Goal: Task Accomplishment & Management: Use online tool/utility

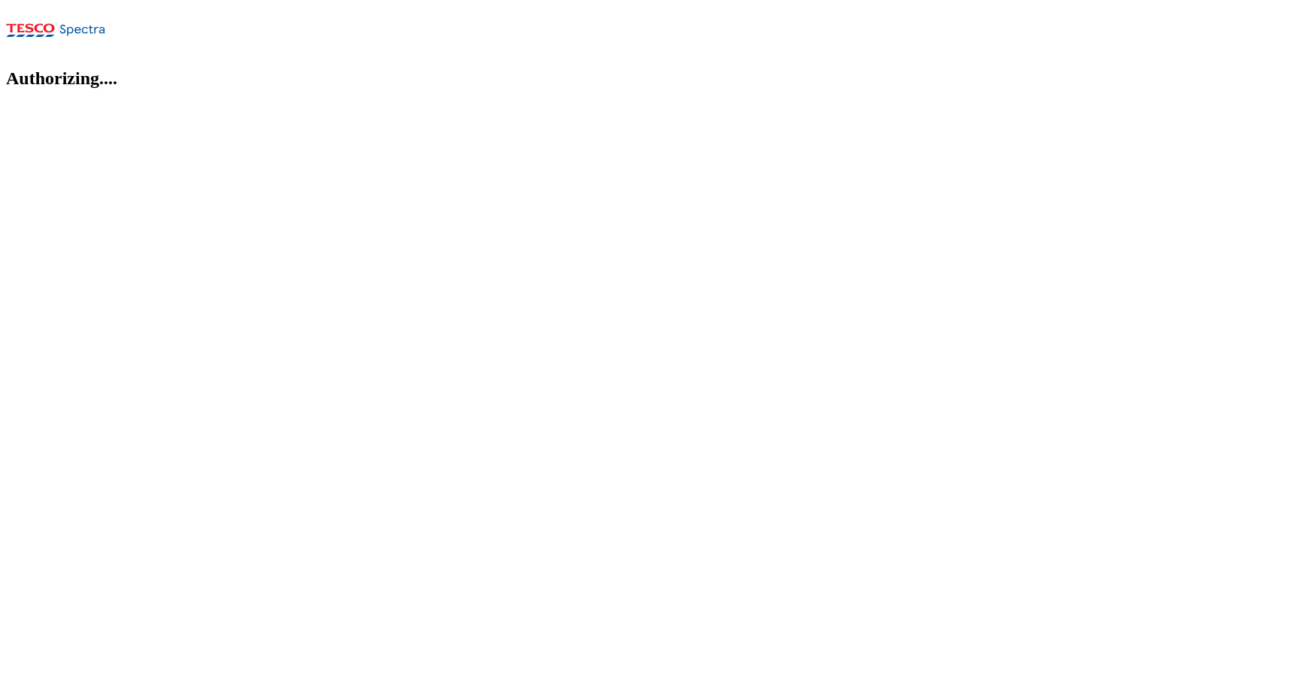
select select "flare-ghs-roi"
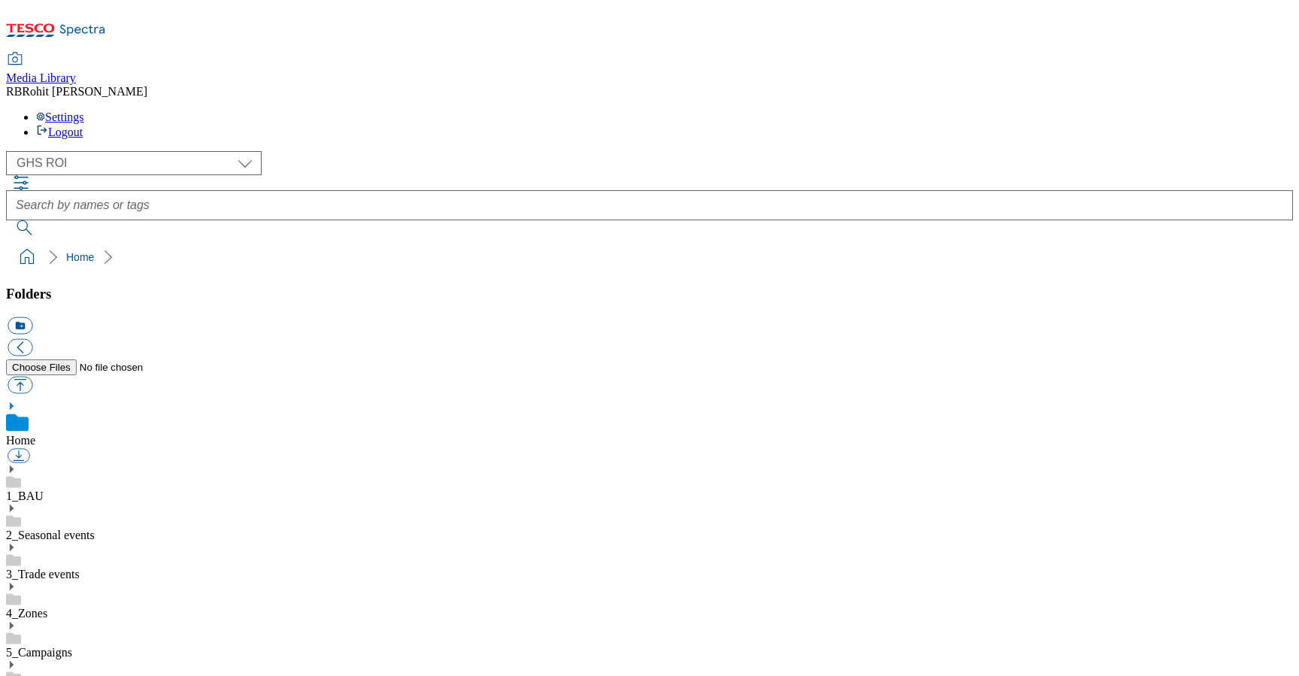
scroll to position [2, 0]
click at [540, 151] on div "( optional ) Clubcard Marketing Clubcard ROI Dotcom UK GHS Marketing UK GHS ROI…" at bounding box center [649, 193] width 1287 height 84
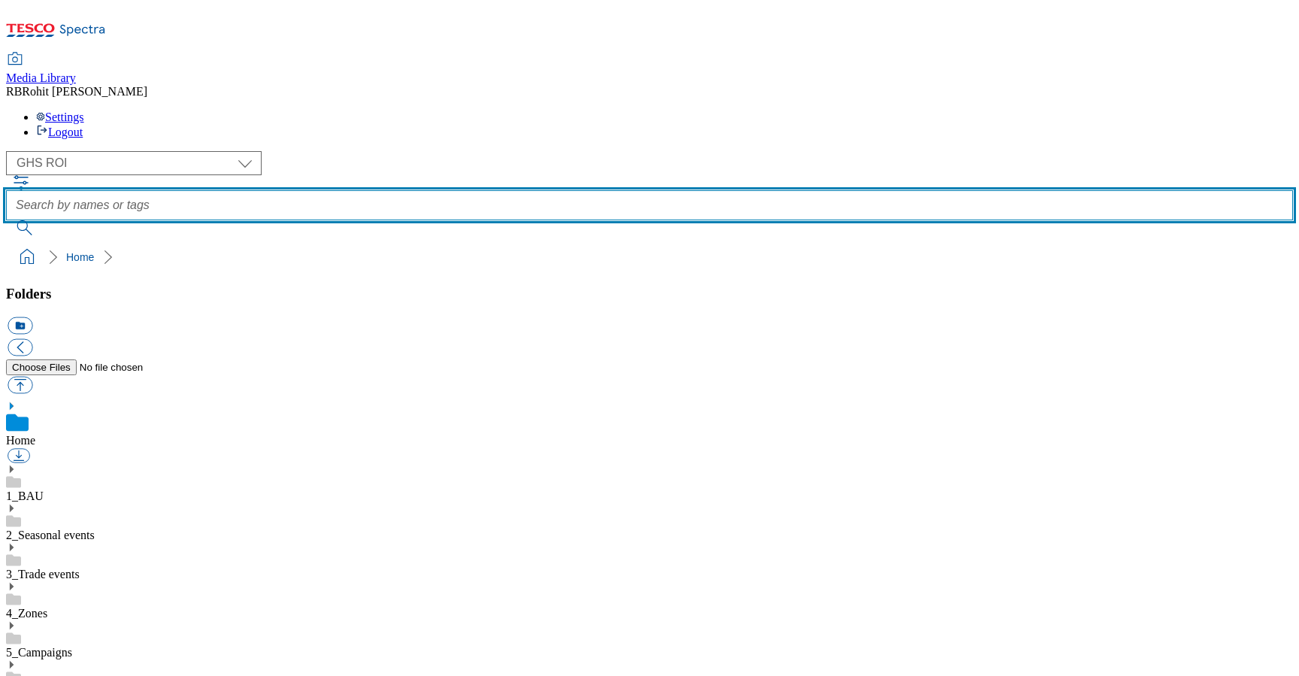
click at [530, 190] on input "text" at bounding box center [649, 205] width 1287 height 30
type input "roast"
click at [6, 220] on button "submit" at bounding box center [25, 227] width 39 height 15
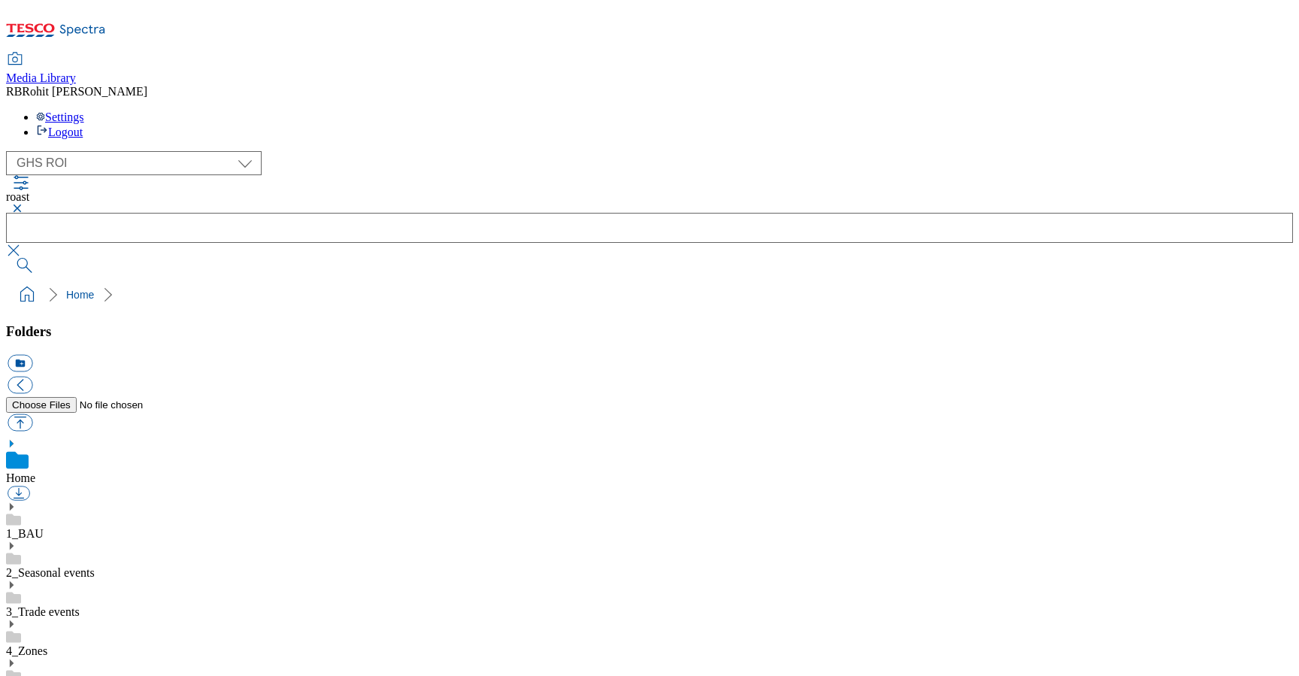
click at [24, 204] on button "button" at bounding box center [15, 208] width 18 height 9
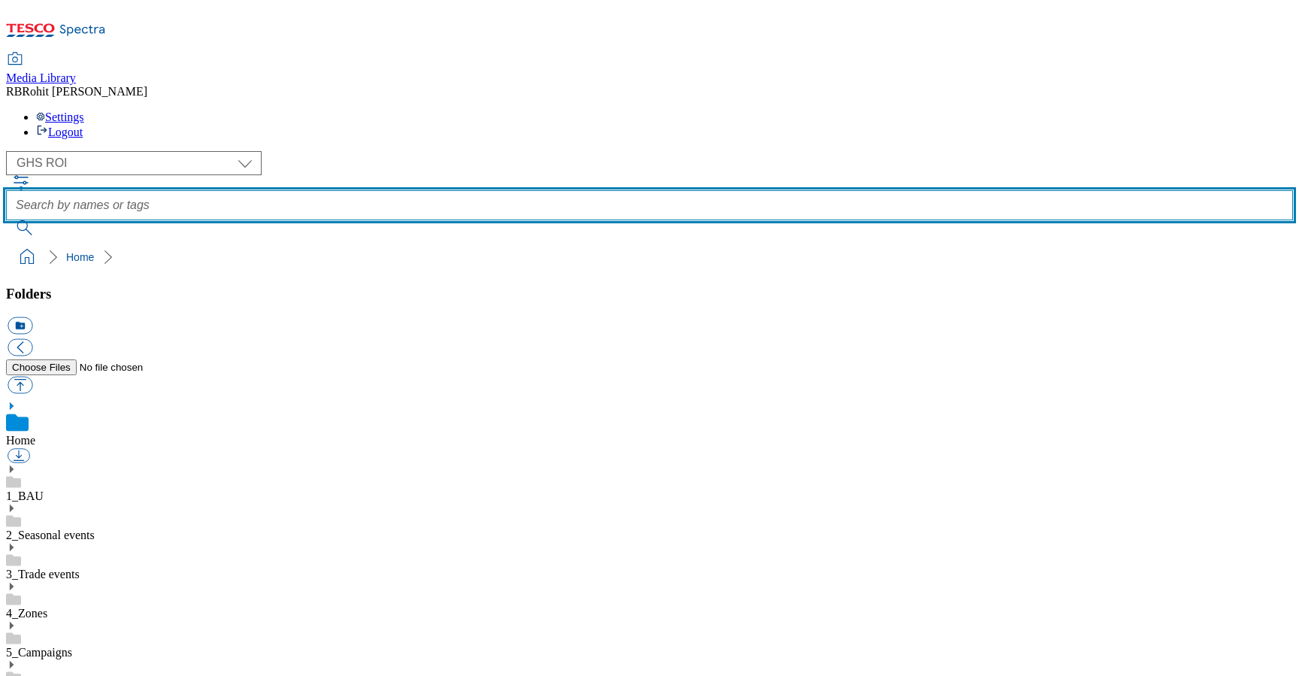
click at [484, 190] on input "text" at bounding box center [649, 205] width 1287 height 30
type input "fruit"
click at [6, 220] on button "submit" at bounding box center [25, 227] width 39 height 15
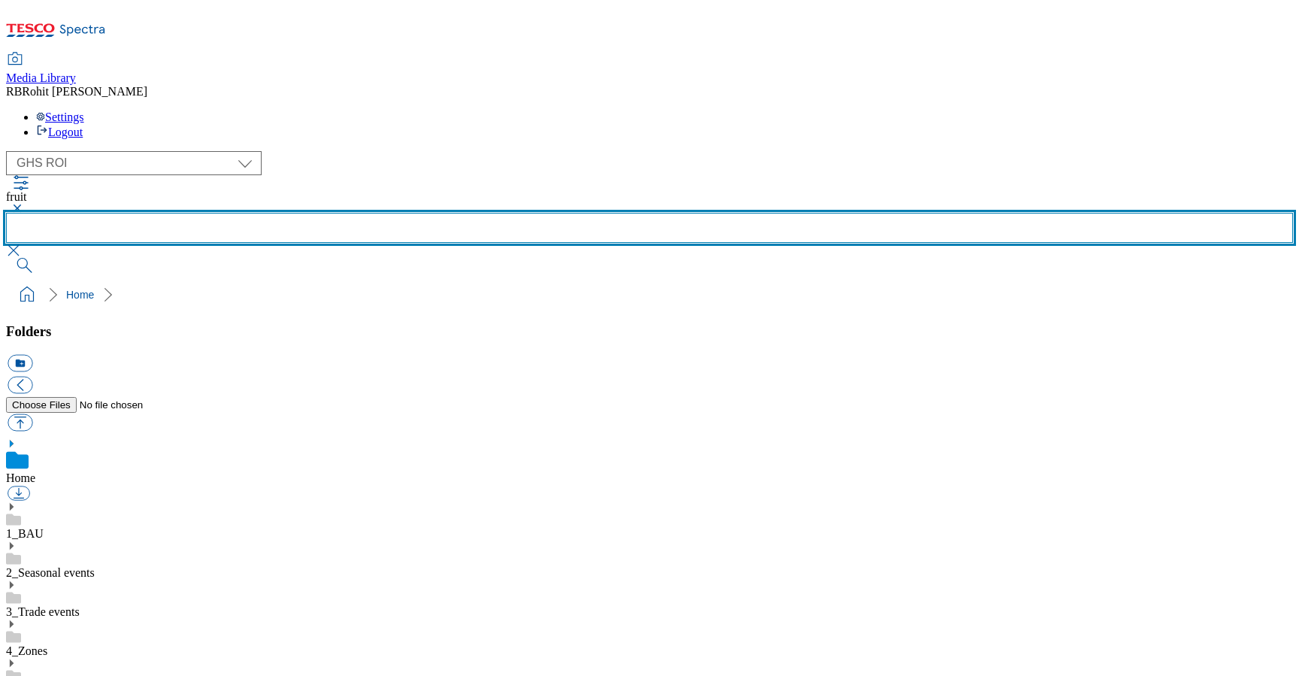
scroll to position [846, 0]
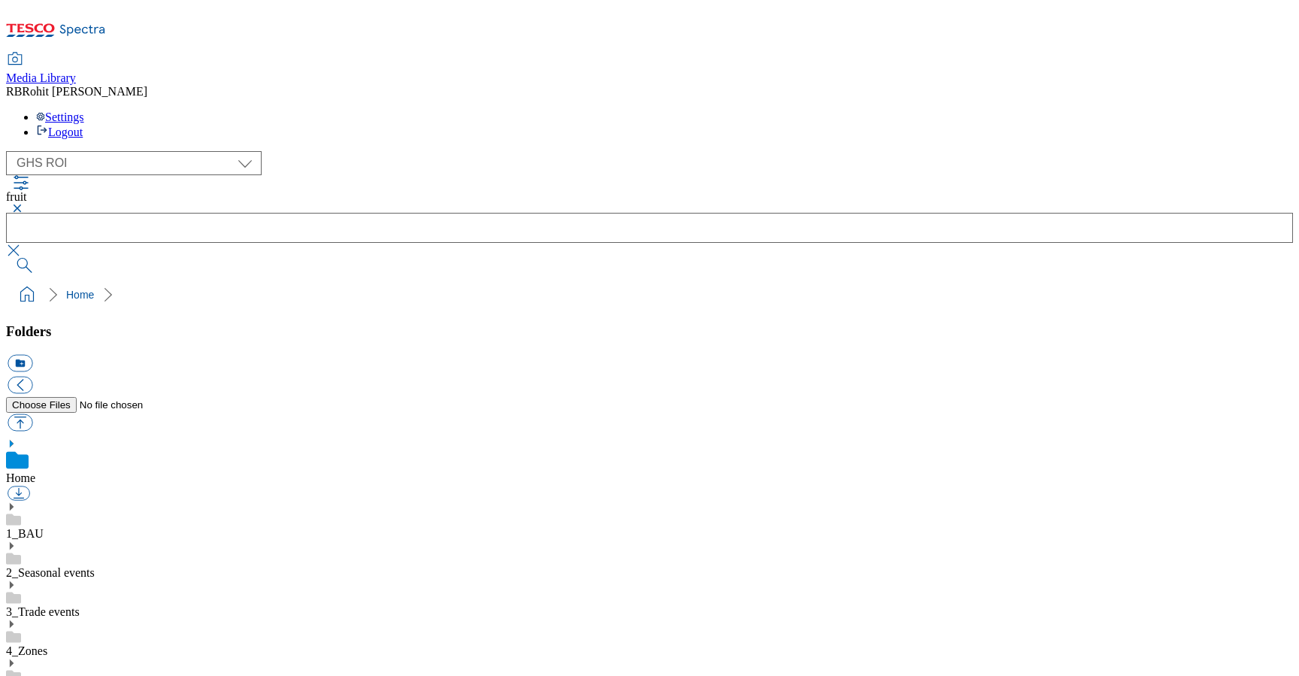
click at [24, 204] on button "button" at bounding box center [15, 208] width 18 height 9
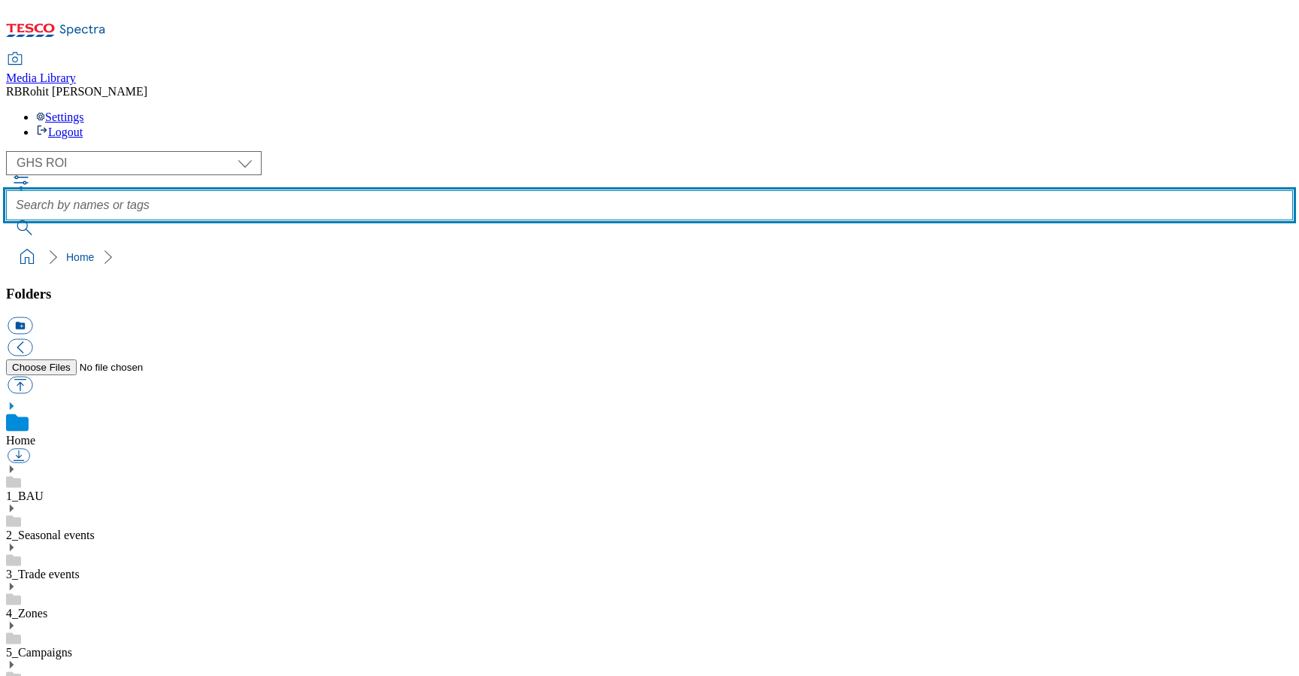
click at [486, 190] on input "text" at bounding box center [649, 205] width 1287 height 30
type input "fresh"
click at [6, 220] on button "submit" at bounding box center [25, 227] width 39 height 15
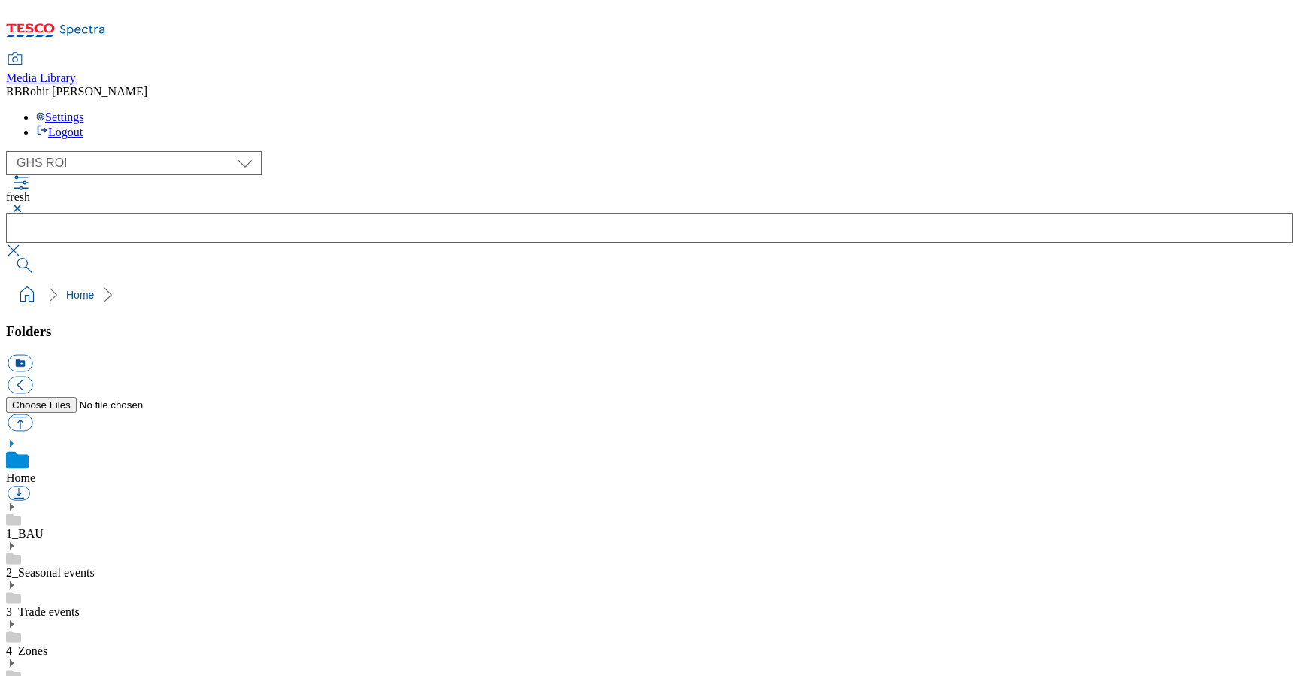
click at [95, 566] on link "2_Seasonal events" at bounding box center [50, 572] width 89 height 13
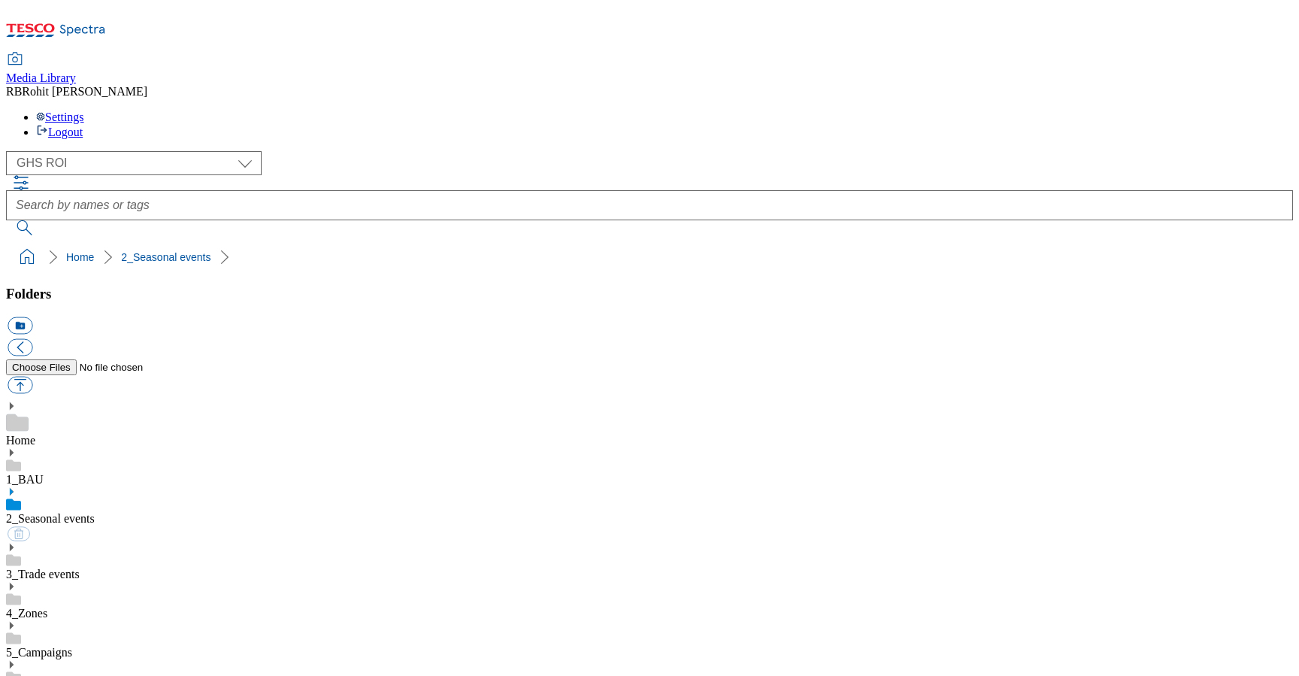
click at [107, 447] on div "1_BAU" at bounding box center [649, 466] width 1287 height 39
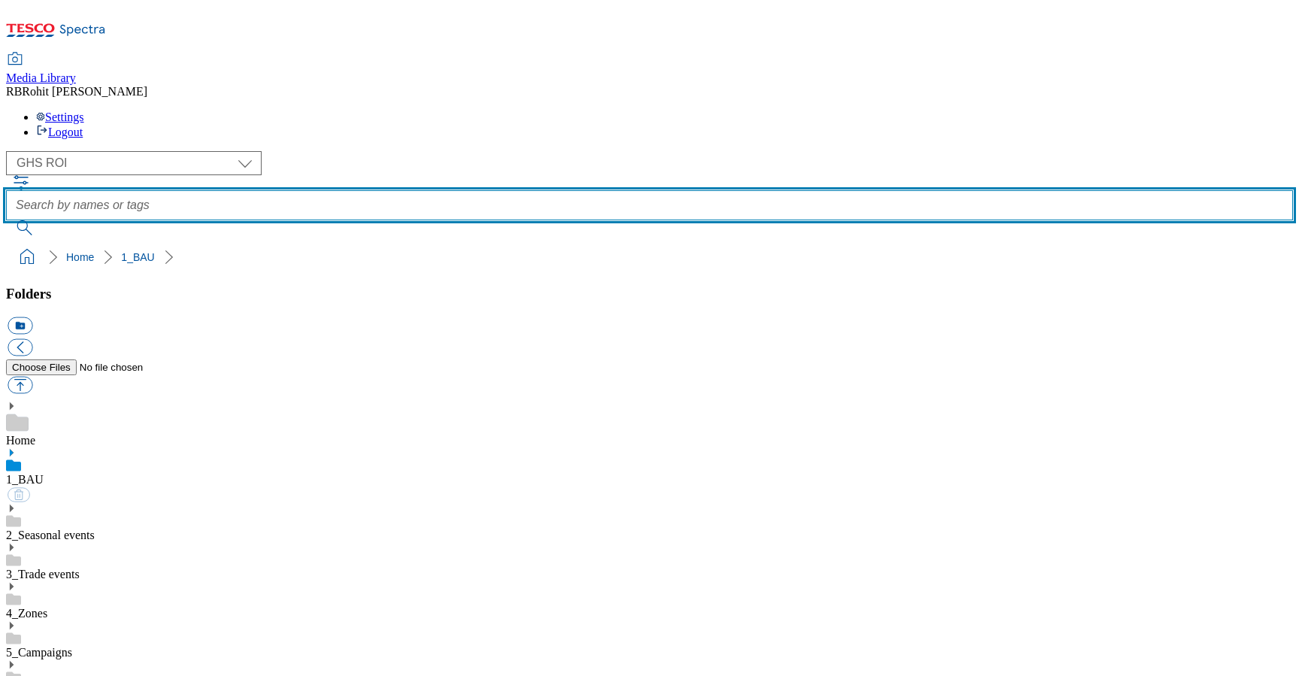
click at [539, 190] on input "text" at bounding box center [649, 205] width 1287 height 30
type input "coke"
click at [6, 220] on button "submit" at bounding box center [25, 227] width 39 height 15
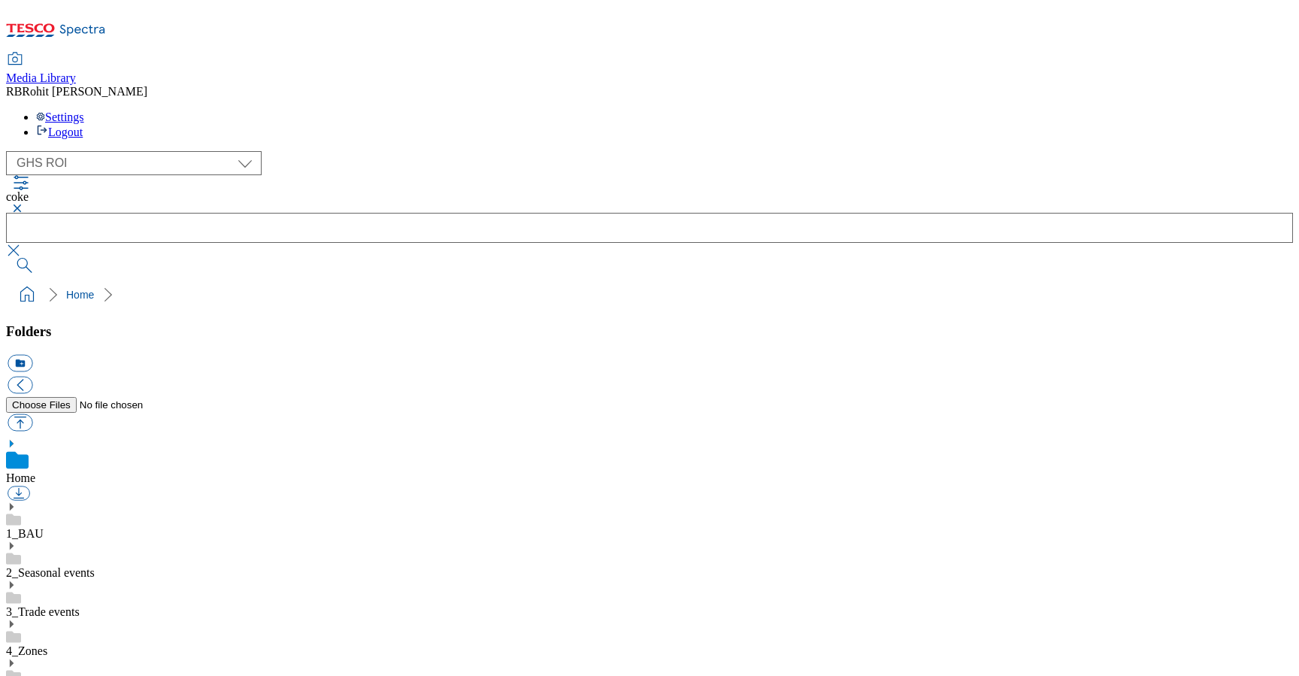
click at [140, 580] on div "3_Trade events" at bounding box center [649, 599] width 1287 height 39
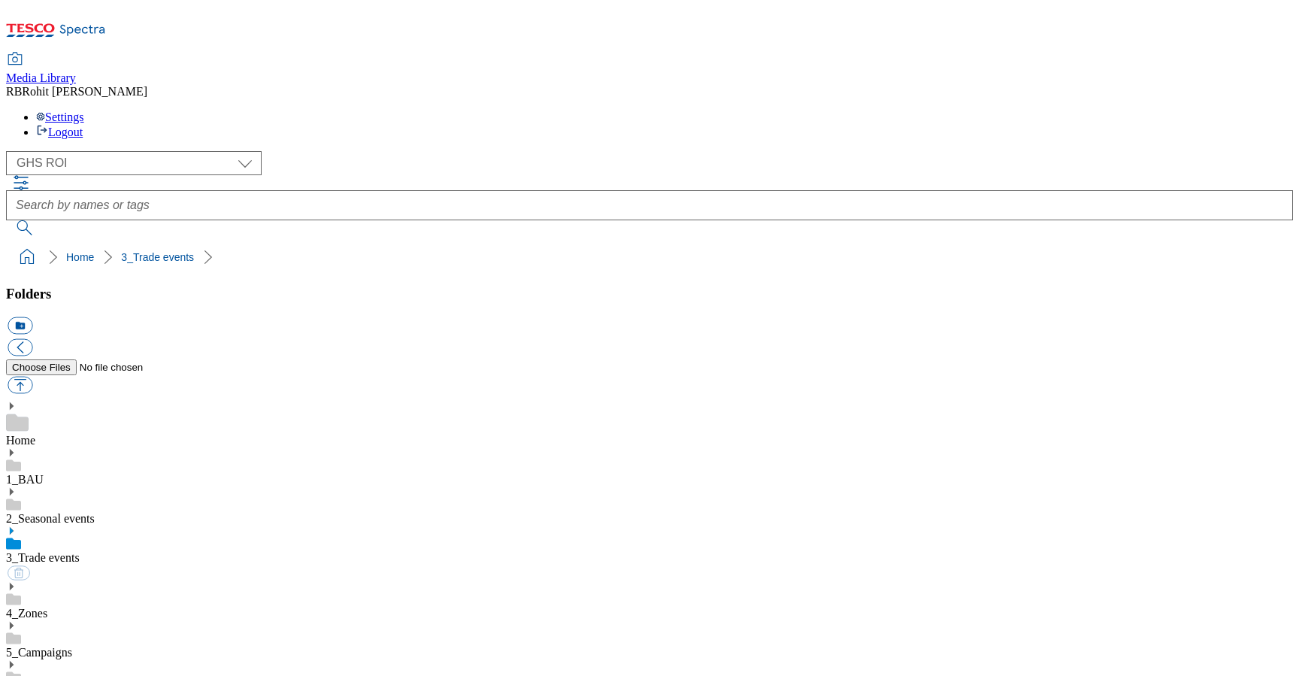
click at [129, 447] on div "1_BAU" at bounding box center [649, 466] width 1287 height 39
click at [129, 401] on div "Home" at bounding box center [649, 424] width 1287 height 47
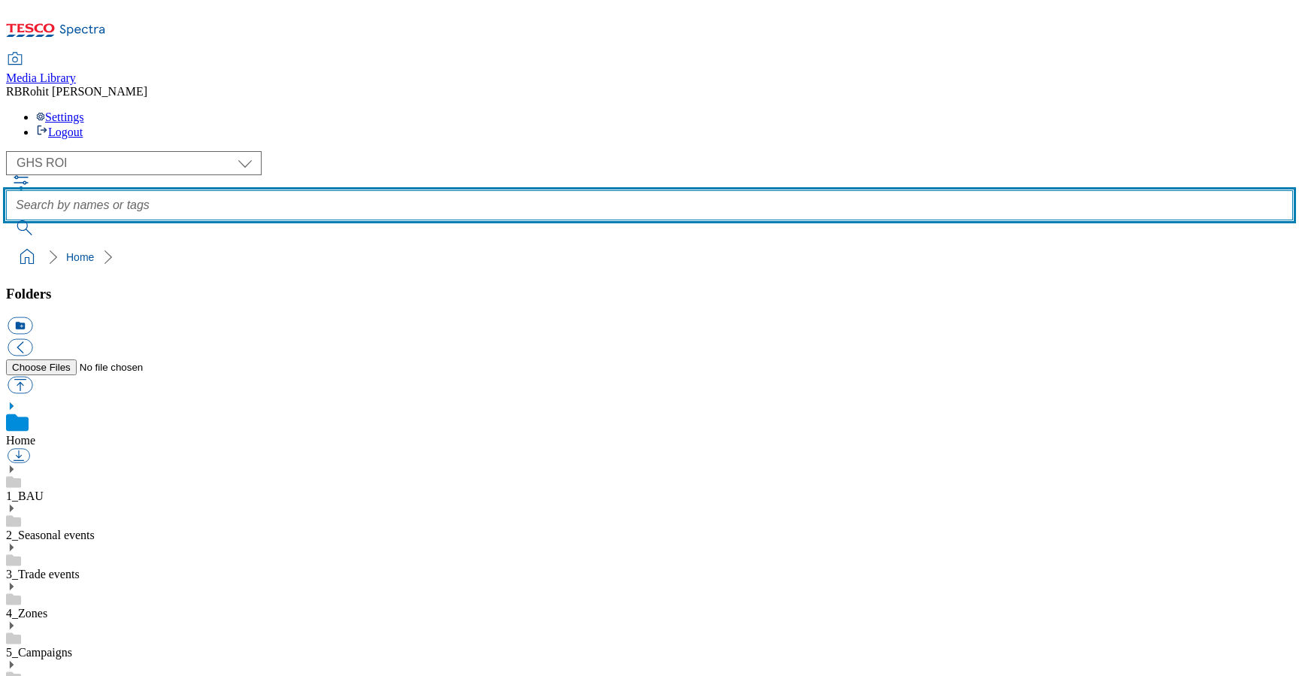
click at [547, 190] on input "text" at bounding box center [649, 205] width 1287 height 30
type input "coke"
click at [6, 220] on button "submit" at bounding box center [25, 227] width 39 height 15
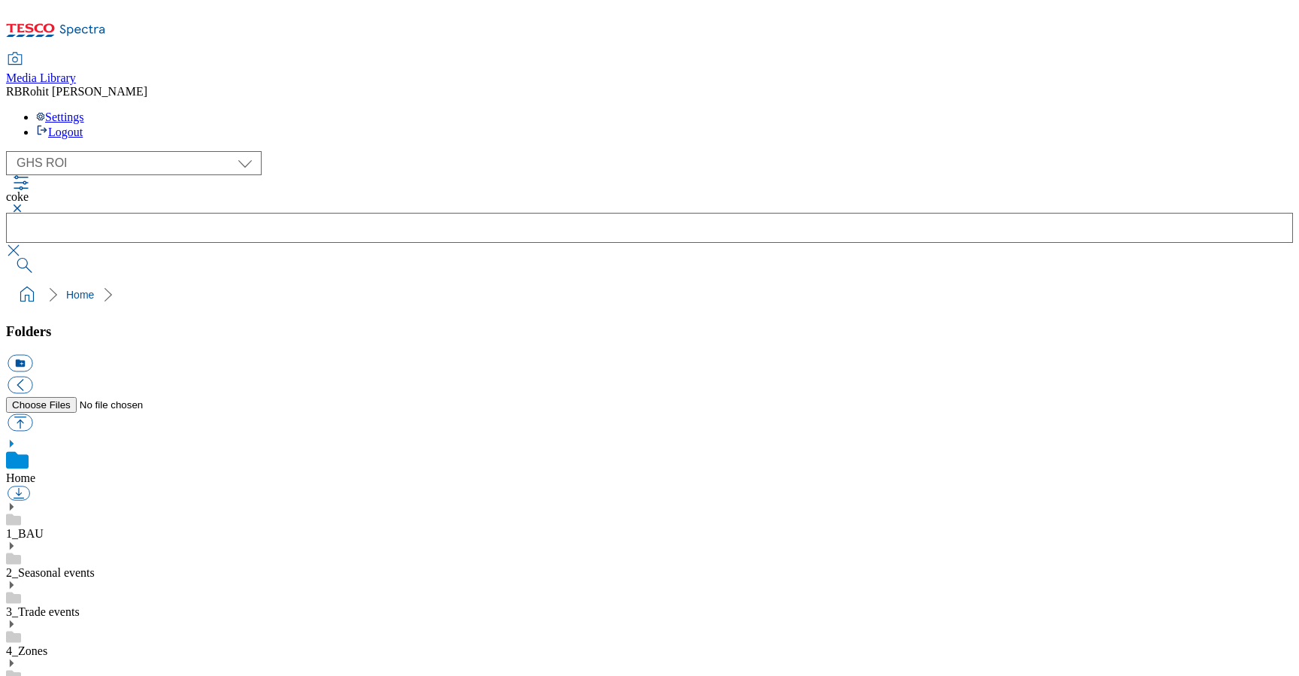
scroll to position [365, 0]
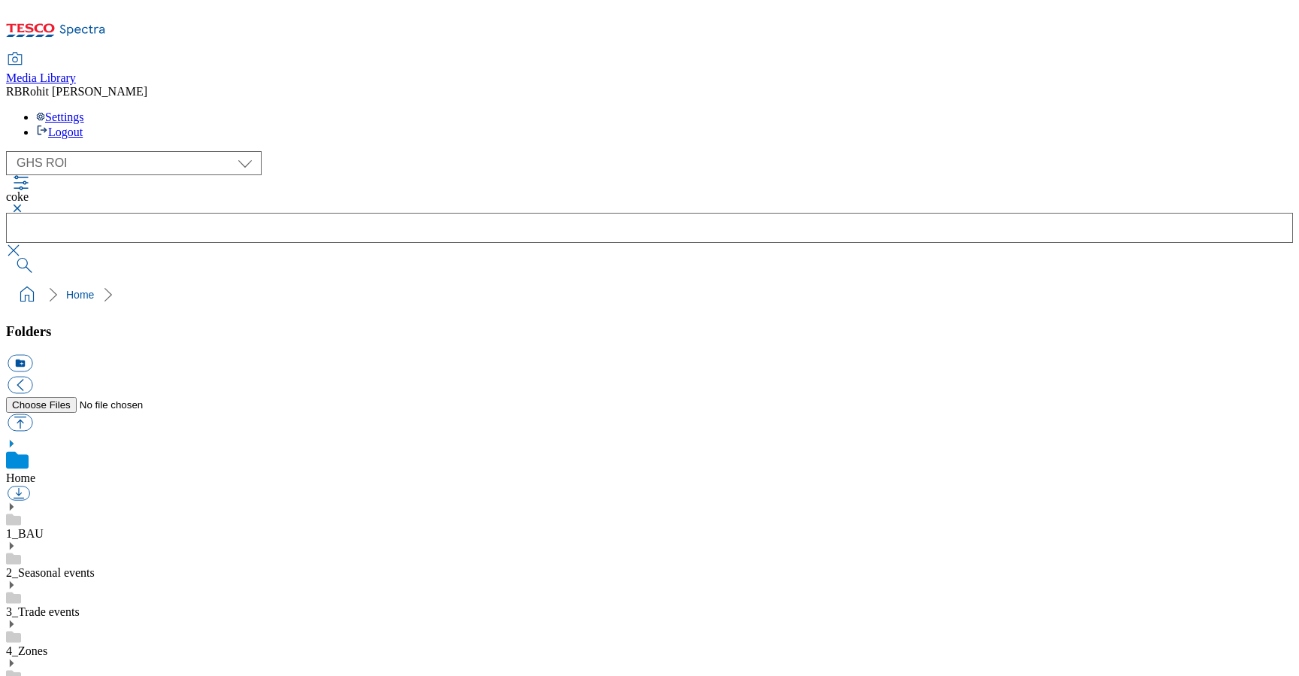
click at [24, 204] on button "button" at bounding box center [15, 208] width 18 height 9
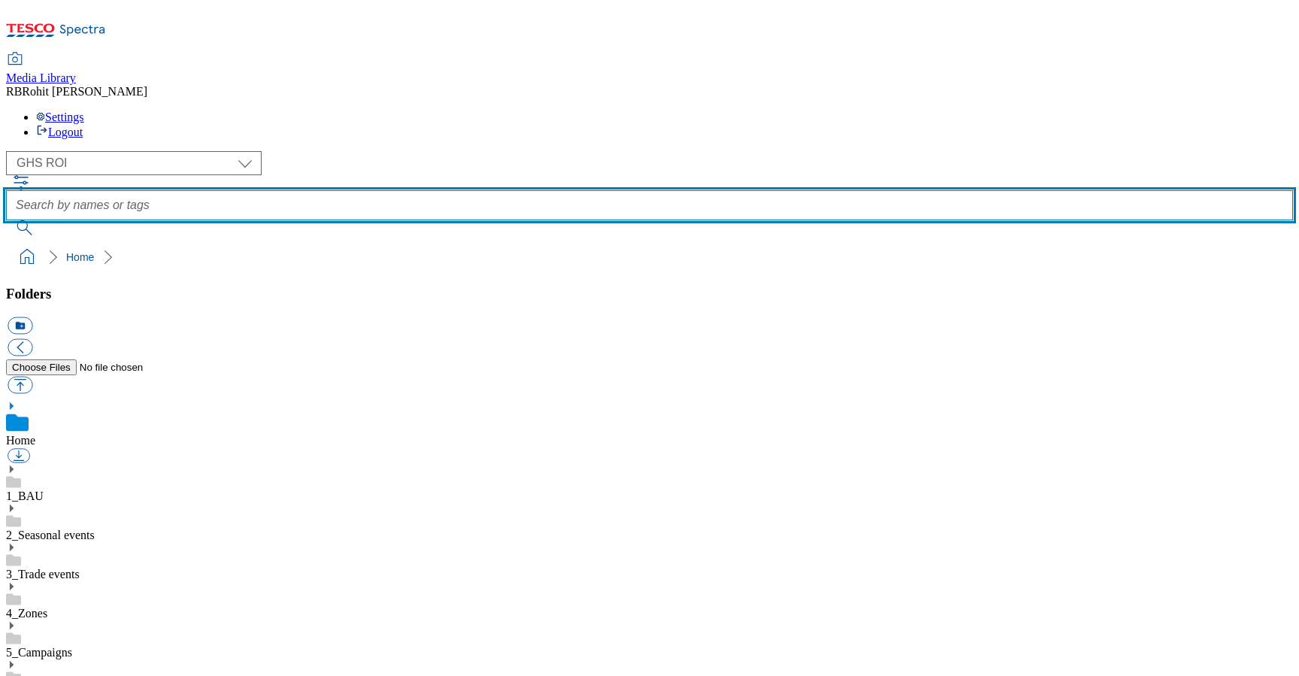
click at [489, 190] on input "text" at bounding box center [649, 205] width 1287 height 30
type input "roast"
click at [6, 220] on button "submit" at bounding box center [25, 227] width 39 height 15
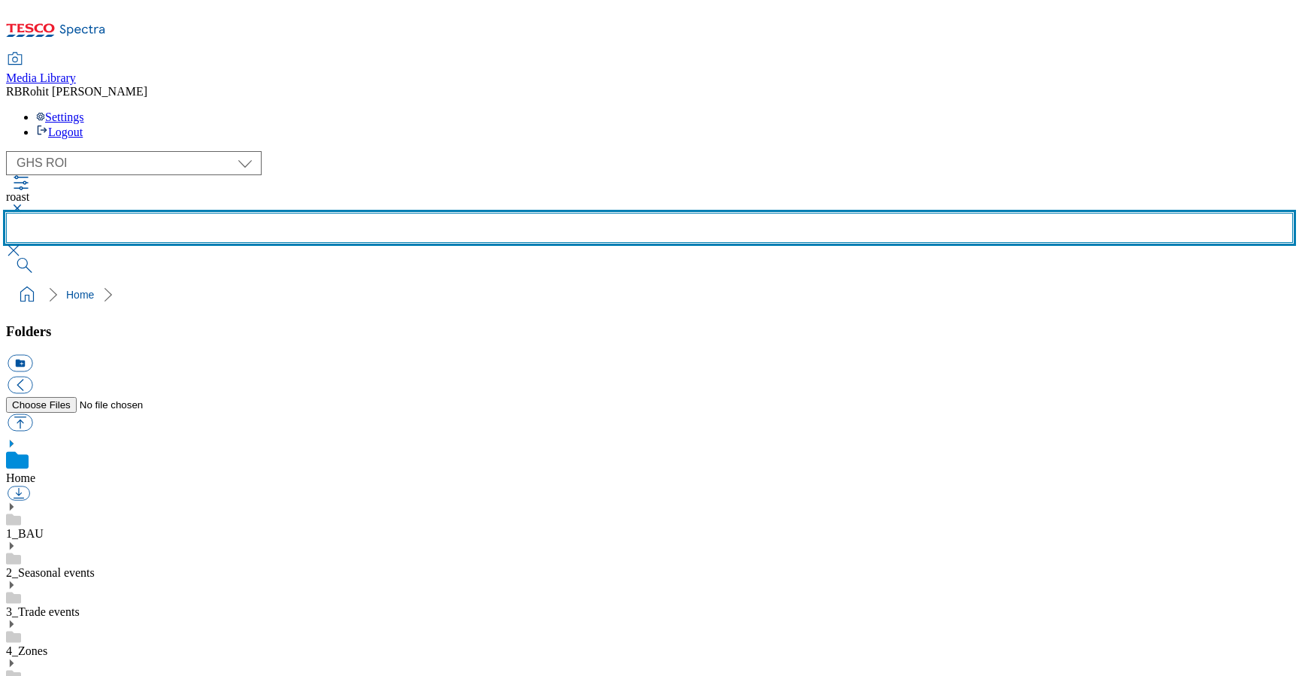
scroll to position [0, 0]
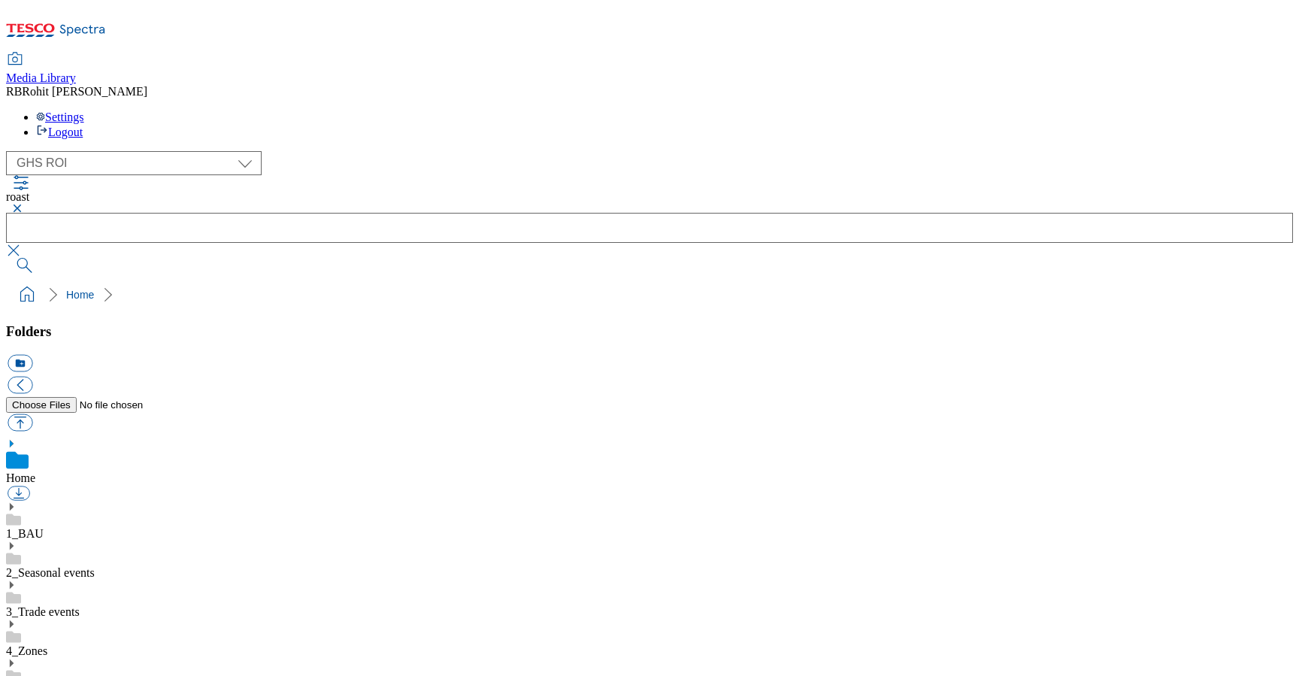
click at [80, 605] on link "3_Trade events" at bounding box center [43, 611] width 74 height 13
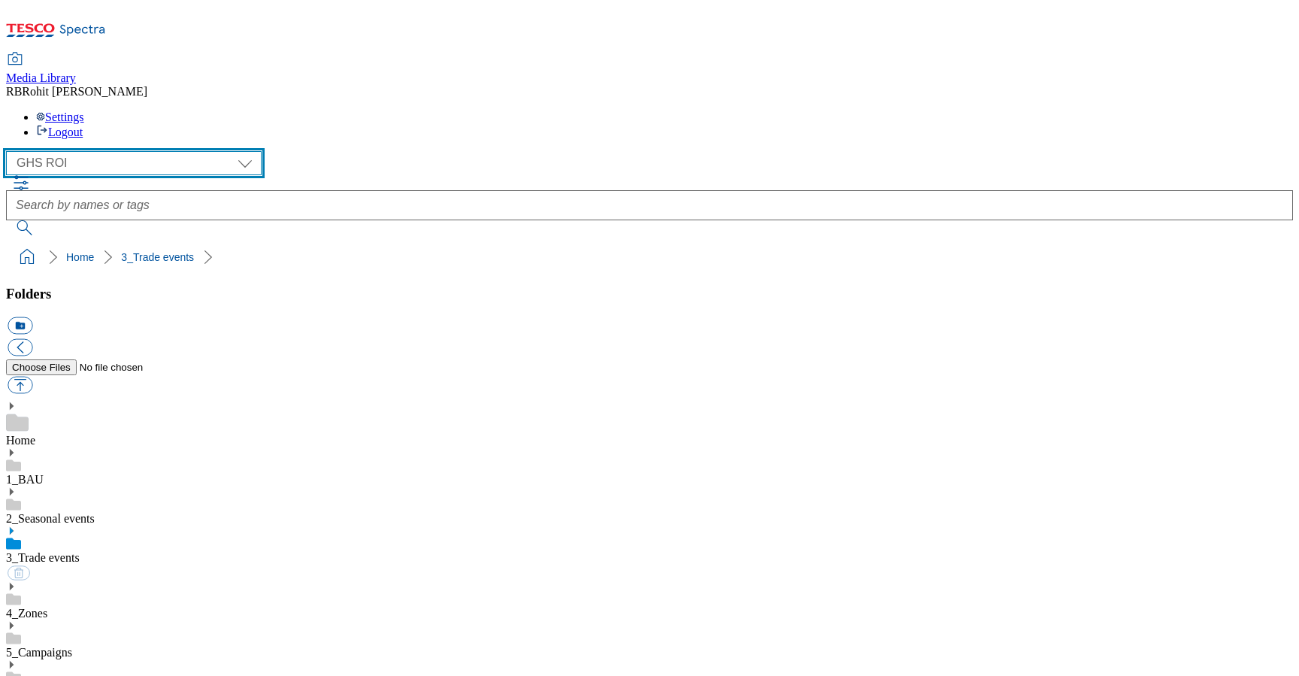
click at [109, 151] on select "Clubcard Marketing Clubcard ROI Dotcom UK GHS Marketing UK GHS ROI Realfood Tes…" at bounding box center [134, 163] width 256 height 24
select select "flare-ghs-mktg"
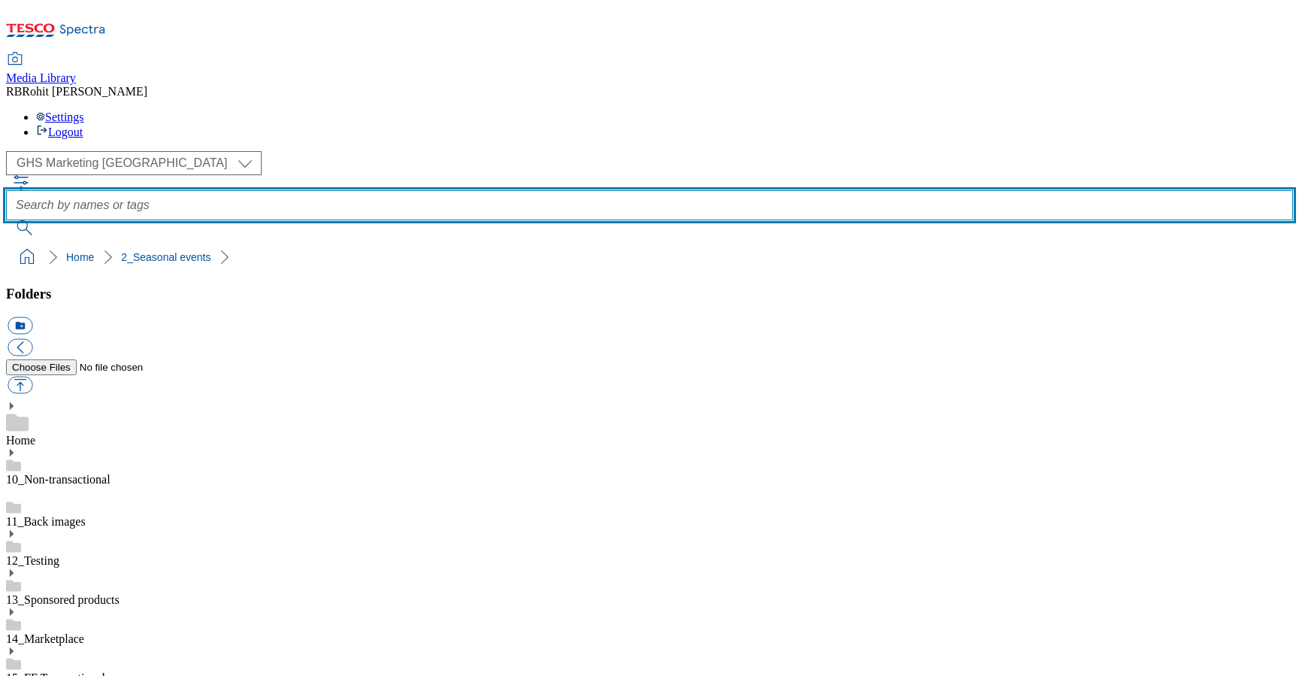
click at [500, 190] on input "text" at bounding box center [649, 205] width 1287 height 30
type input "reward"
click at [6, 220] on button "submit" at bounding box center [25, 227] width 39 height 15
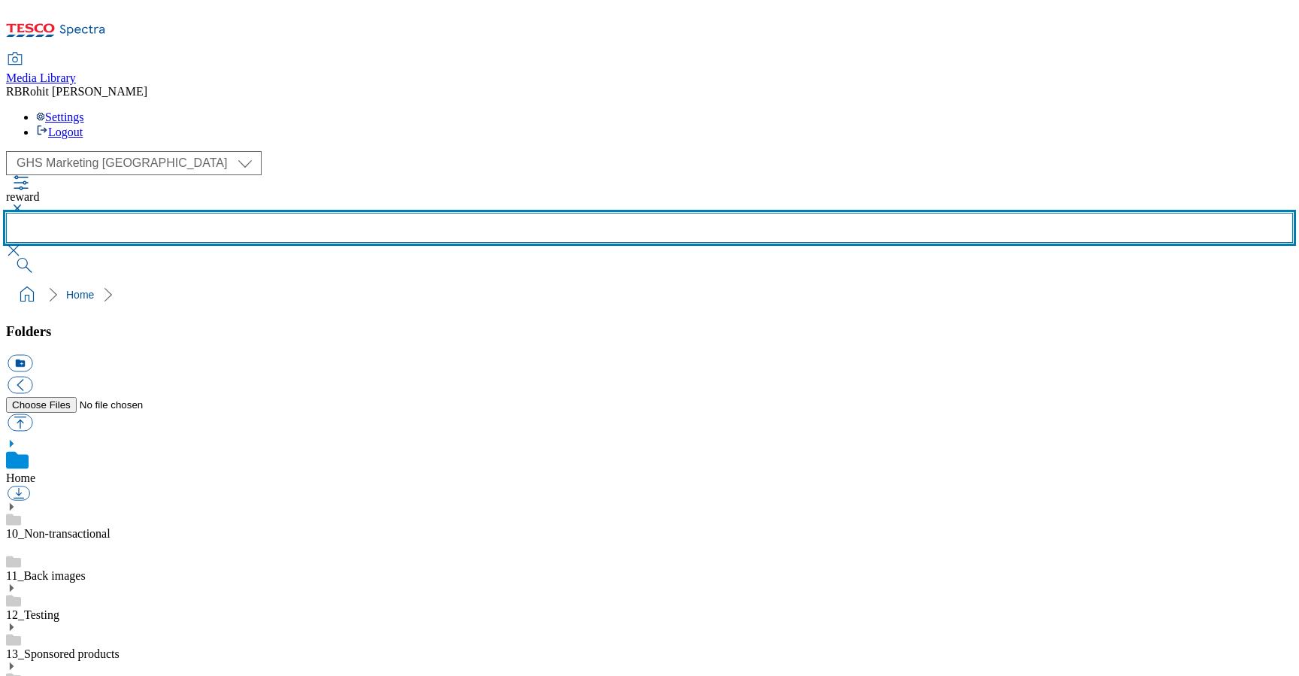
scroll to position [846, 0]
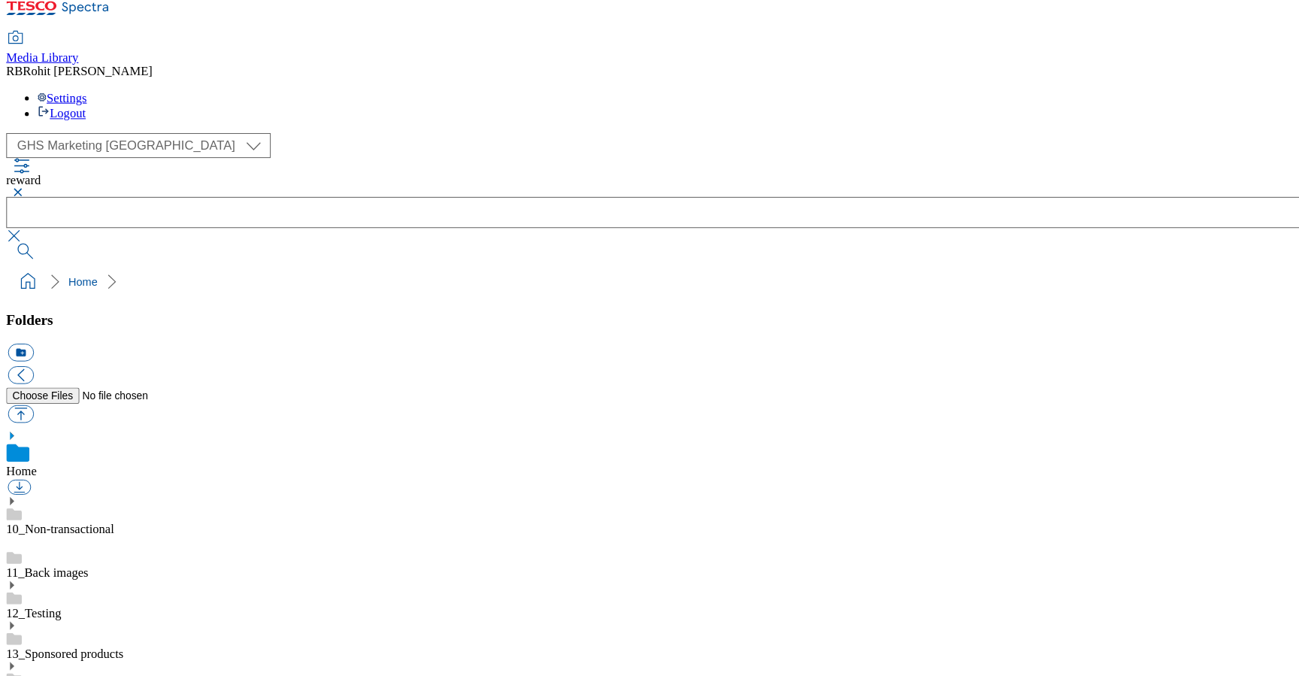
scroll to position [0, 0]
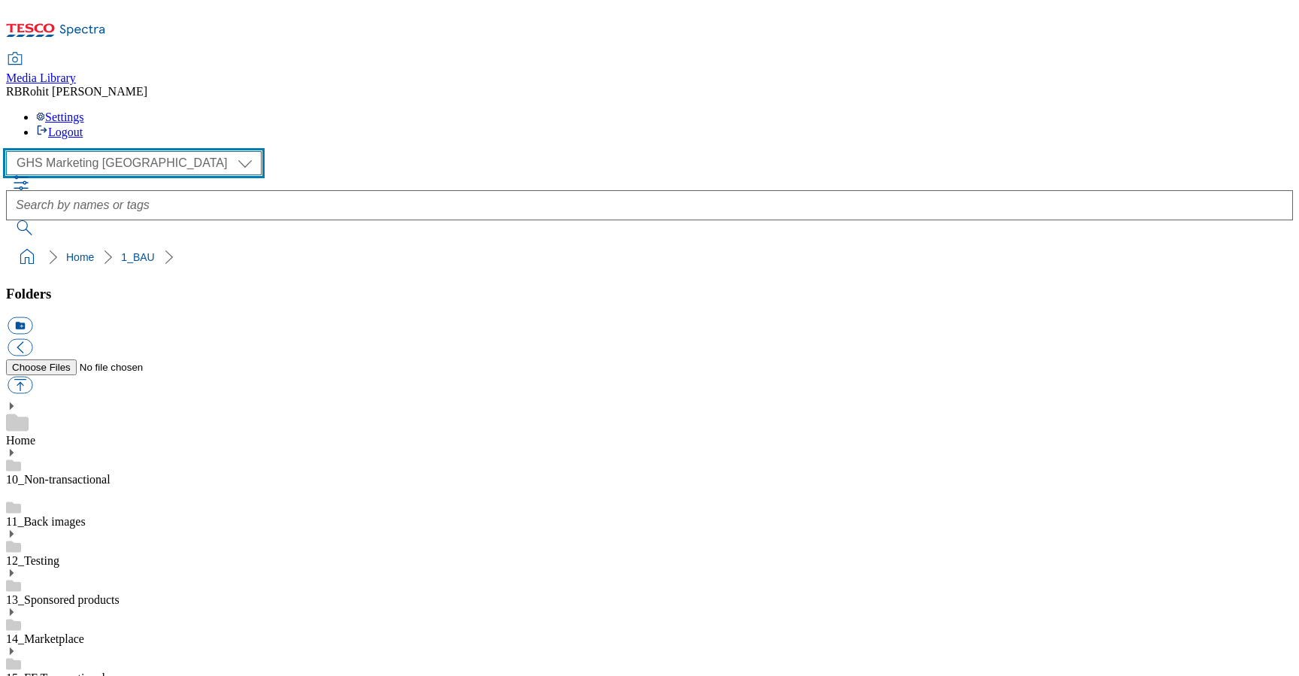
click at [83, 151] on select "Clubcard Marketing Clubcard ROI Dotcom UK GHS Marketing UK GHS ROI Realfood Tes…" at bounding box center [134, 163] width 256 height 24
select select "flare-ghs-roi"
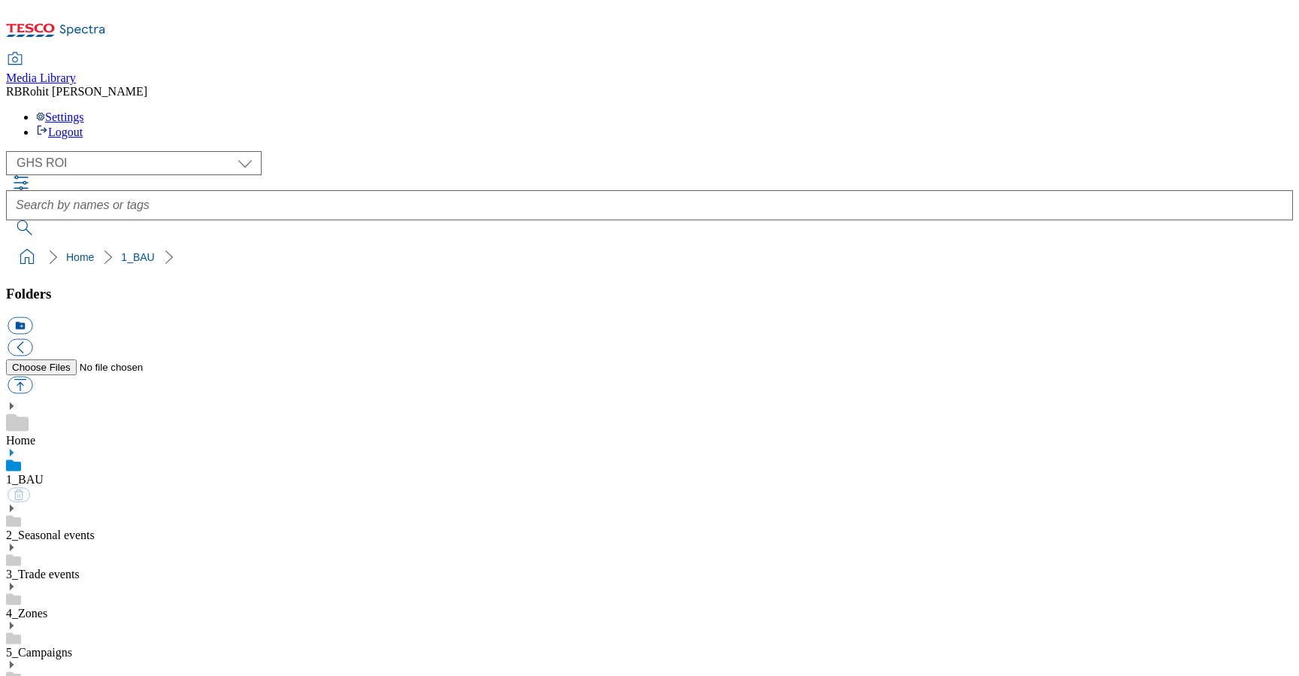
click at [17, 447] on icon at bounding box center [11, 452] width 11 height 11
click at [17, 620] on icon at bounding box center [11, 625] width 11 height 11
click at [105, 620] on div "2025" at bounding box center [649, 639] width 1287 height 39
click at [32, 317] on button "icon_new_folder" at bounding box center [20, 325] width 25 height 17
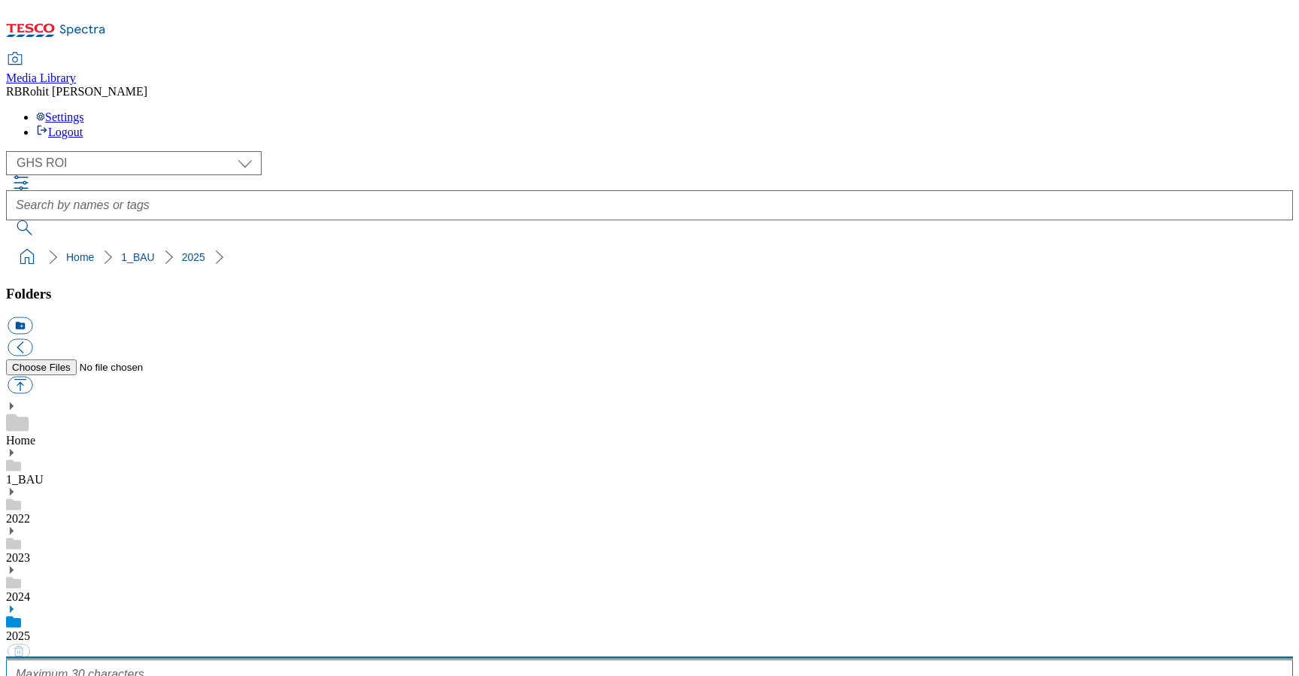
click at [156, 659] on input "text" at bounding box center [649, 674] width 1287 height 30
type input "2530"
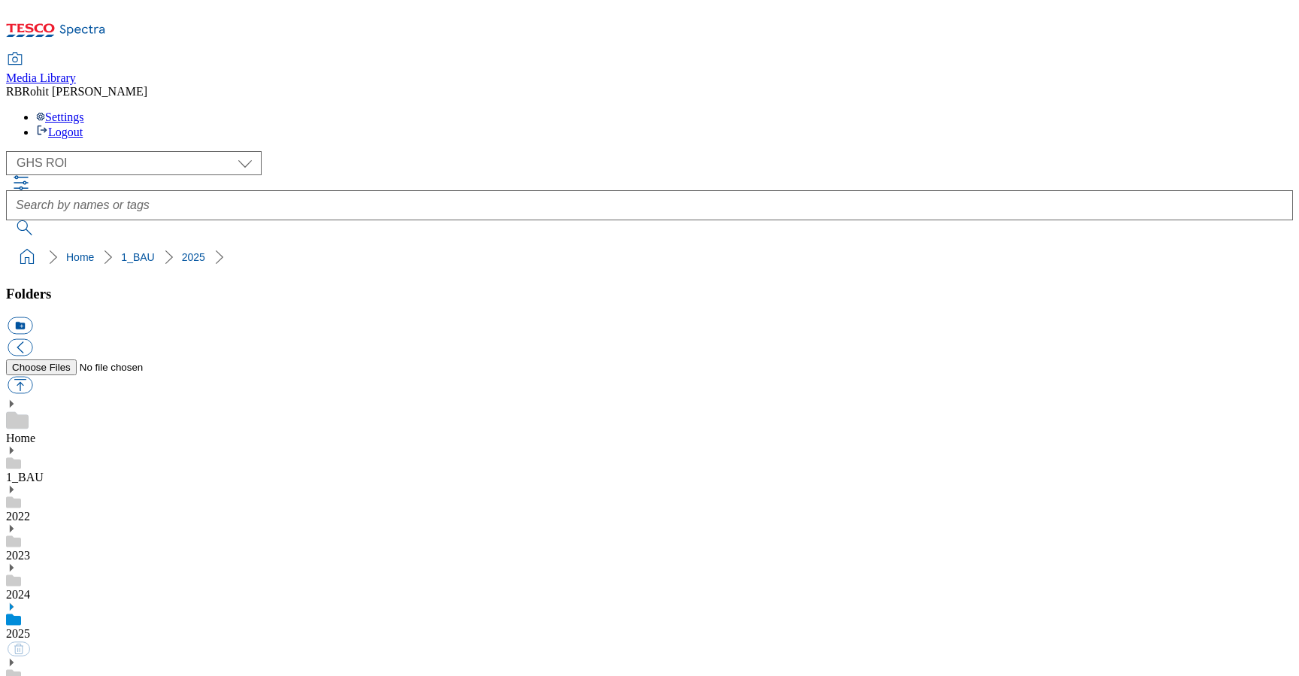
scroll to position [727, 0]
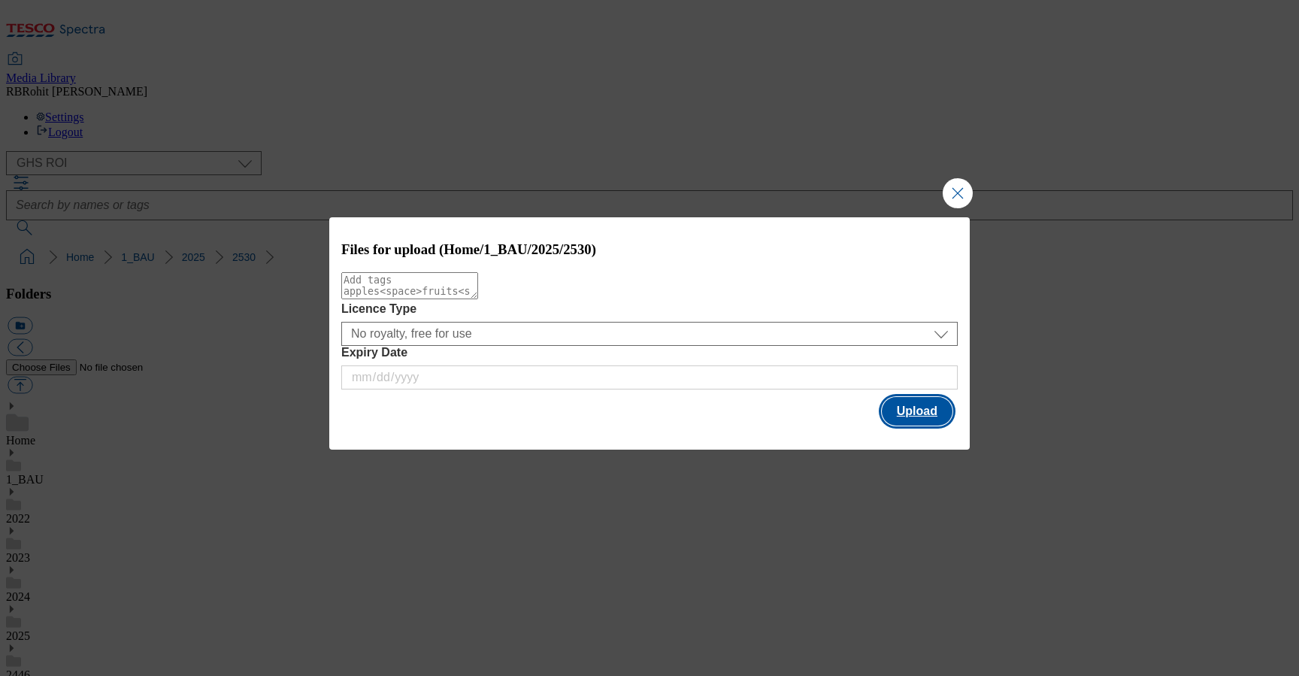
click at [906, 416] on button "Upload" at bounding box center [917, 411] width 71 height 29
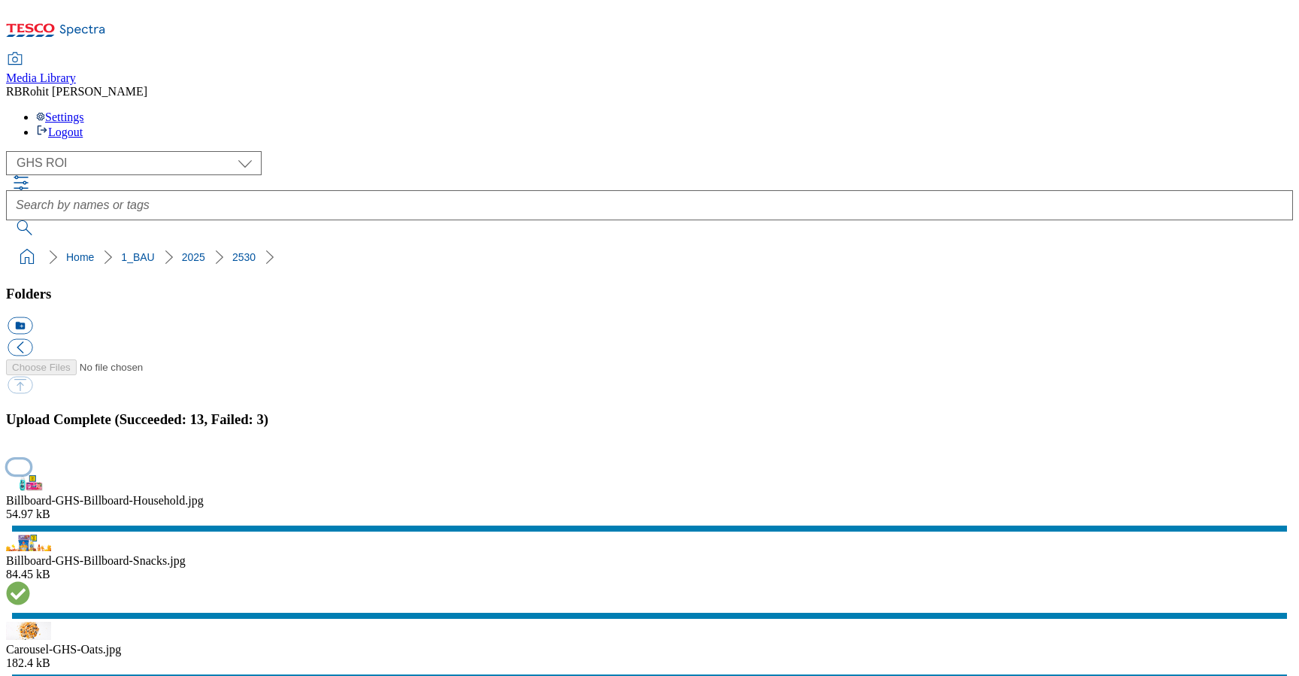
click at [30, 459] on button "button" at bounding box center [19, 466] width 23 height 14
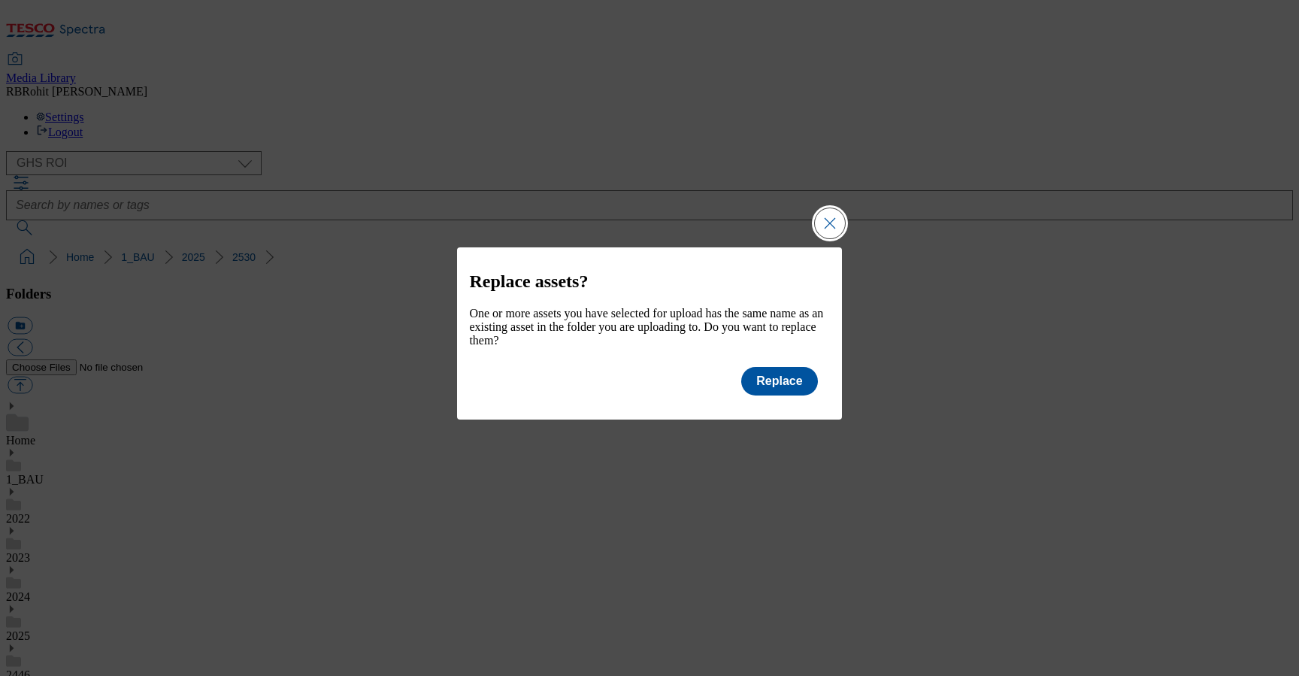
click at [829, 211] on button "Close Modal" at bounding box center [830, 223] width 30 height 30
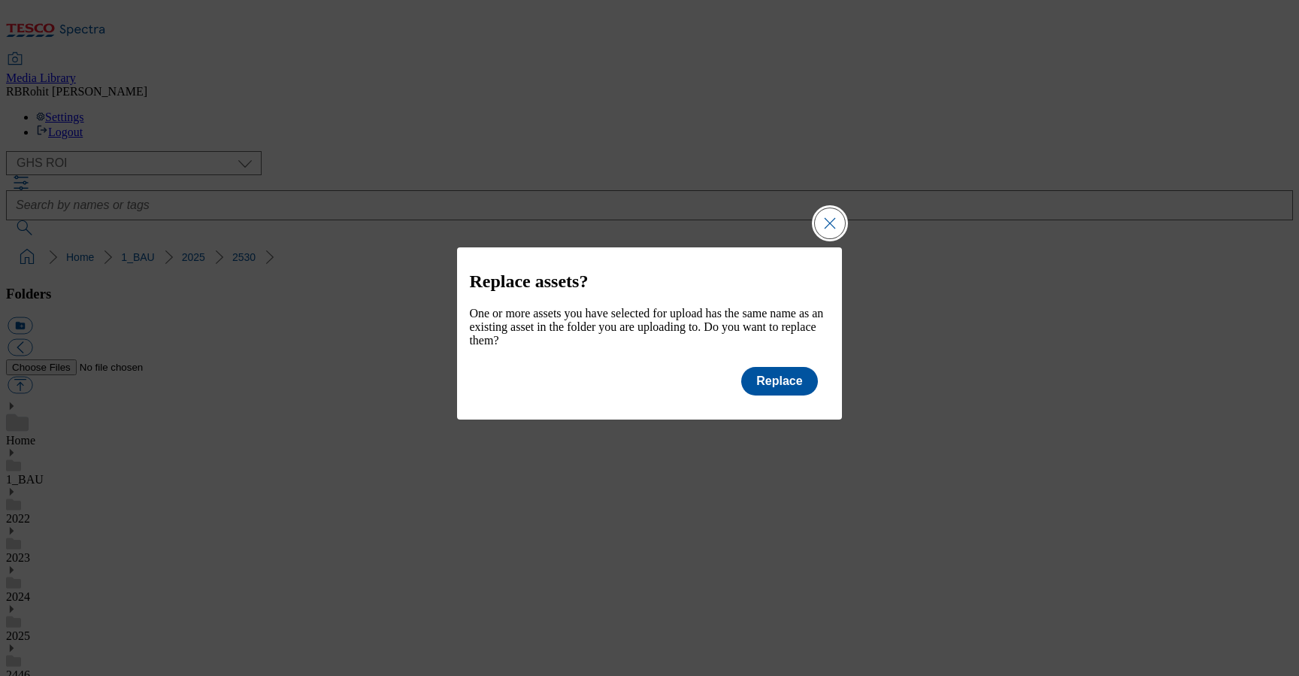
click at [834, 216] on button "Close Modal" at bounding box center [830, 223] width 30 height 30
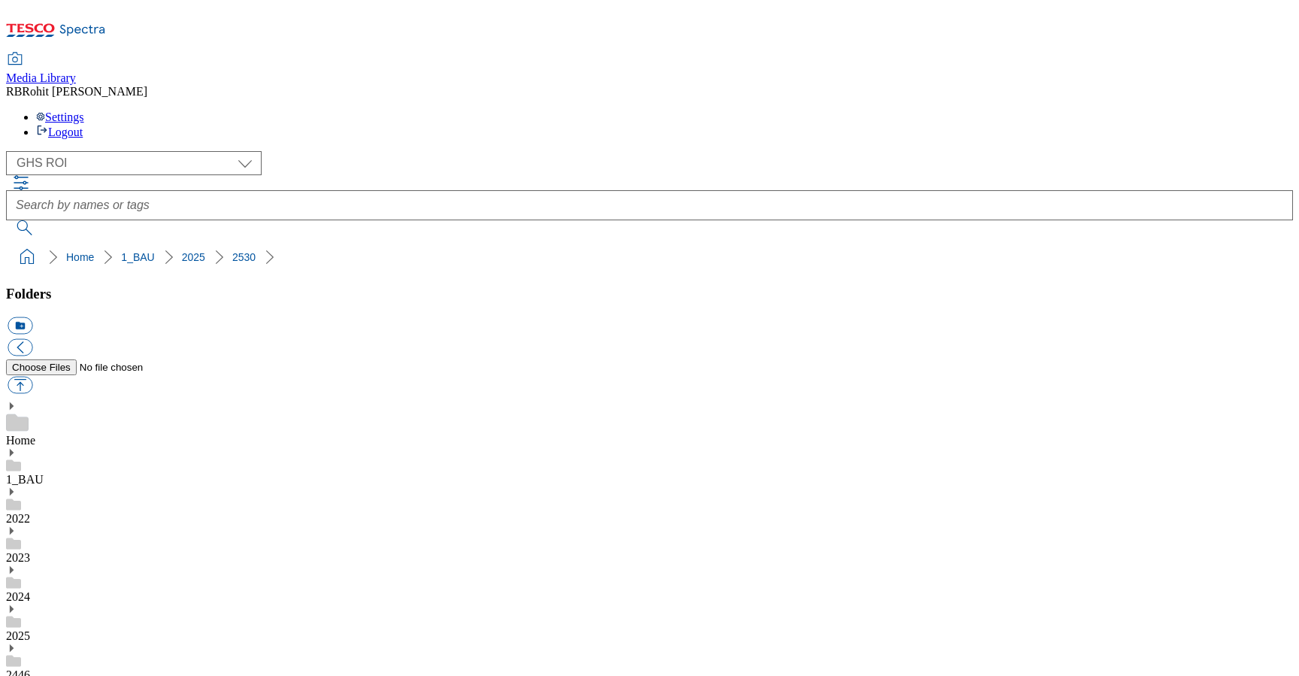
scroll to position [0, 0]
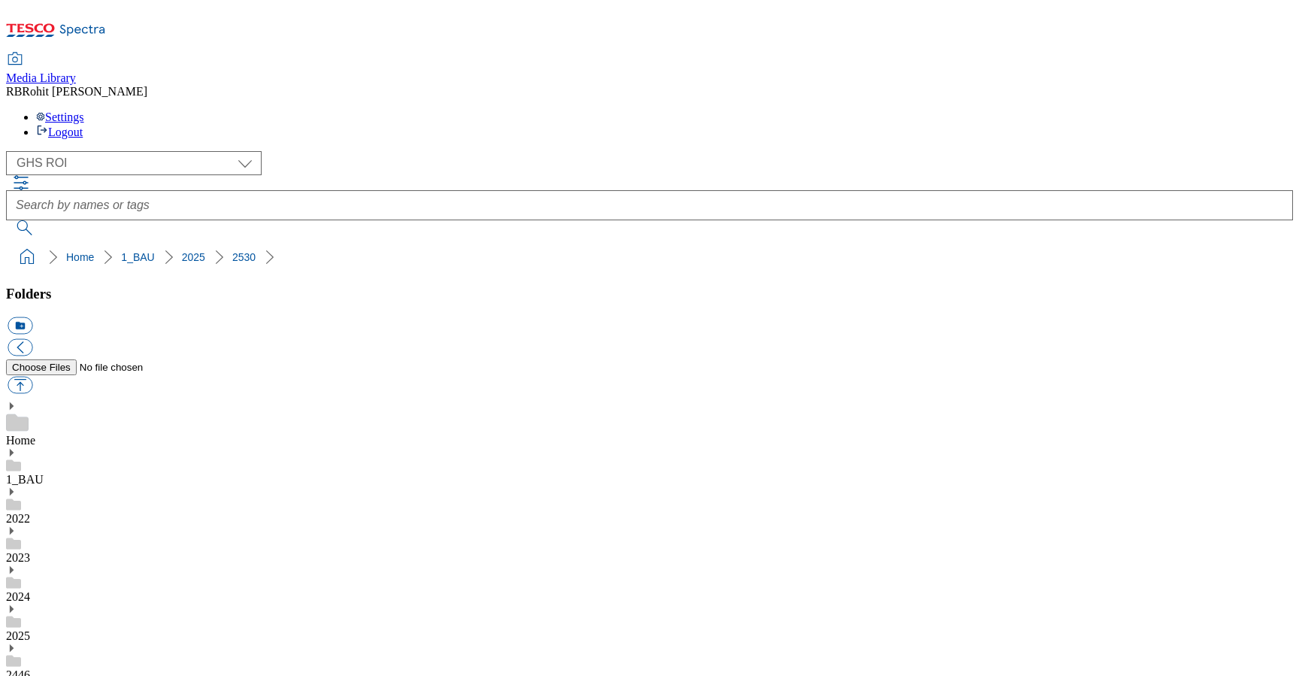
scroll to position [0, 0]
drag, startPoint x: 2, startPoint y: 149, endPoint x: 214, endPoint y: 149, distance: 212.0
click at [214, 243] on nav "Home 1_BAU 2025 2530" at bounding box center [649, 257] width 1287 height 29
copy ol "Home 1_BAU 2025 2530"
